Goal: Information Seeking & Learning: Learn about a topic

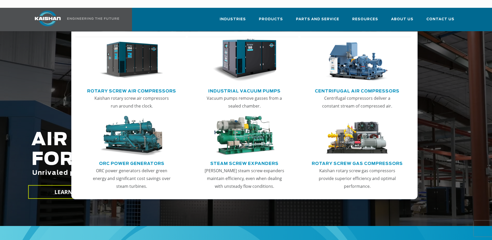
click at [138, 86] on link "Rotary Screw Air Compressors" at bounding box center [131, 90] width 89 height 8
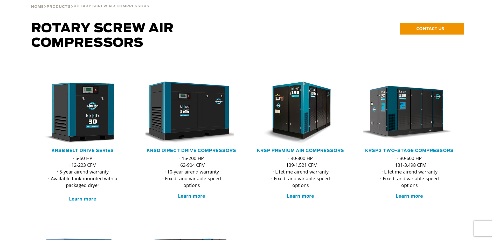
scroll to position [52, 0]
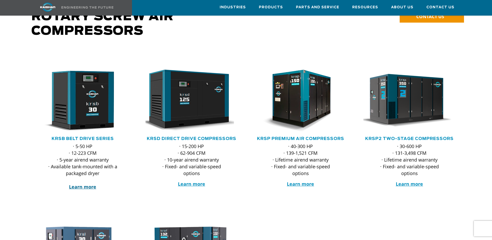
click at [84, 184] on strong "Learn more" at bounding box center [82, 187] width 27 height 6
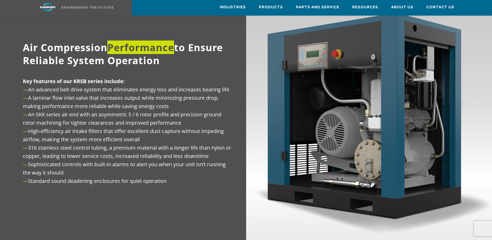
scroll to position [649, 0]
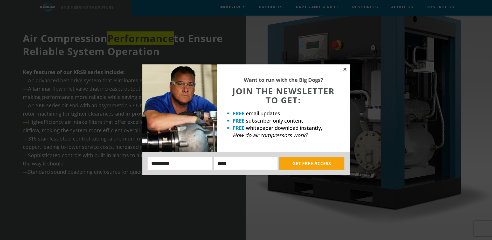
click at [346, 68] on icon at bounding box center [345, 69] width 3 height 3
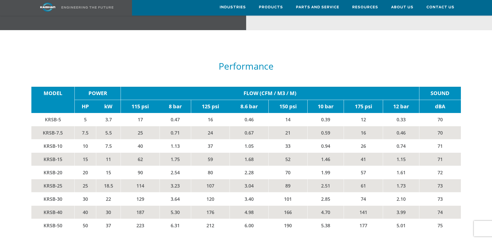
scroll to position [882, 0]
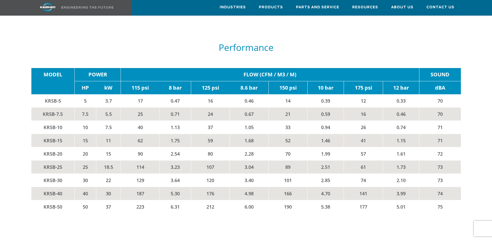
click at [137, 121] on td "40" at bounding box center [140, 127] width 39 height 13
click at [40, 121] on td "KRSB-10" at bounding box center [52, 127] width 43 height 13
drag, startPoint x: 43, startPoint y: 118, endPoint x: 182, endPoint y: 122, distance: 138.6
click at [182, 122] on tr "KRSB-10 10 7.5 40 1.13 37 1.05 33 0.94 26 0.74 71" at bounding box center [246, 127] width 430 height 13
click at [212, 134] on td "59" at bounding box center [210, 140] width 39 height 13
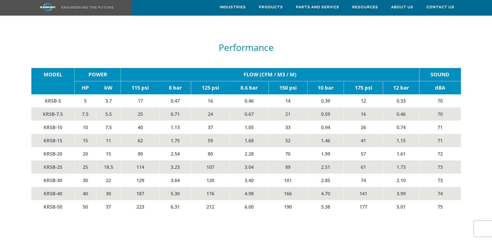
click at [44, 134] on td "KRSB-15" at bounding box center [52, 140] width 43 height 13
drag, startPoint x: 41, startPoint y: 132, endPoint x: 224, endPoint y: 128, distance: 183.0
click at [224, 134] on tr "KRSB-15 15 11 62 1.75 59 1.68 52 1.46 41 1.15 71" at bounding box center [246, 140] width 430 height 13
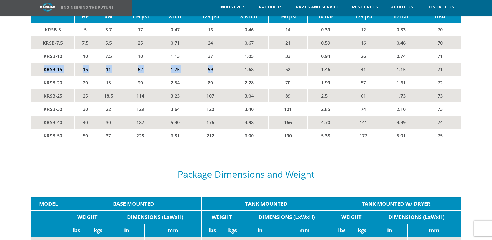
scroll to position [934, 0]
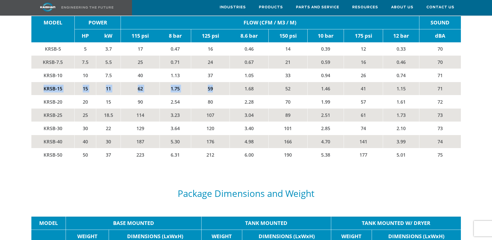
click at [166, 135] on td "5.30" at bounding box center [175, 141] width 31 height 13
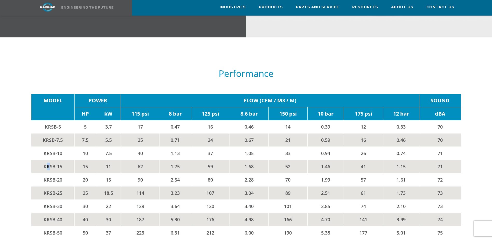
click at [48, 160] on td "KRSB-15" at bounding box center [52, 166] width 43 height 13
drag, startPoint x: 48, startPoint y: 158, endPoint x: 42, endPoint y: 158, distance: 6.0
click at [42, 160] on td "KRSB-15" at bounding box center [52, 166] width 43 height 13
drag, startPoint x: 48, startPoint y: 158, endPoint x: 214, endPoint y: 158, distance: 166.1
click at [214, 160] on tr "KRSB-15 15 11 62 1.75 59 1.68 52 1.46 41 1.15 71" at bounding box center [246, 166] width 430 height 13
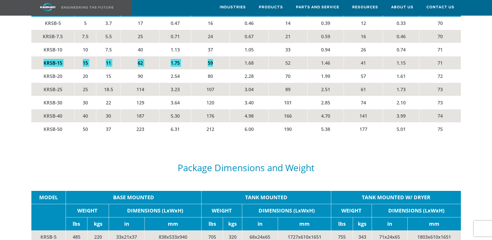
scroll to position [960, 0]
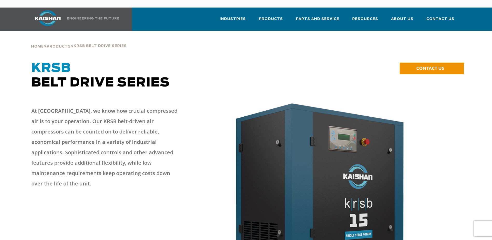
scroll to position [0, 0]
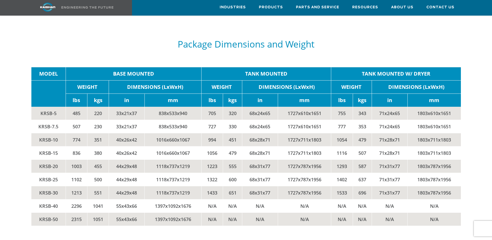
scroll to position [1090, 0]
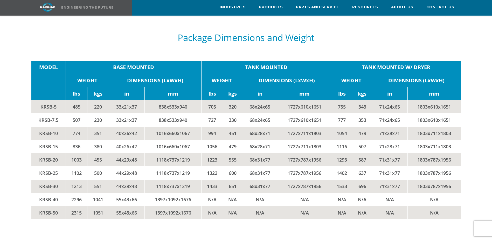
click at [156, 140] on td "1016x660x1067" at bounding box center [173, 146] width 57 height 13
drag, startPoint x: 156, startPoint y: 139, endPoint x: 161, endPoint y: 139, distance: 5.7
click at [161, 140] on td "1016x660x1067" at bounding box center [173, 146] width 57 height 13
drag, startPoint x: 379, startPoint y: 139, endPoint x: 400, endPoint y: 142, distance: 21.4
click at [400, 142] on td "71x28x71" at bounding box center [390, 146] width 36 height 13
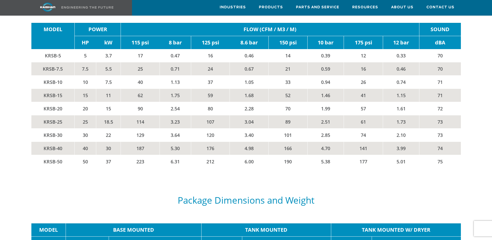
scroll to position [1038, 0]
